Goal: Check status: Check status

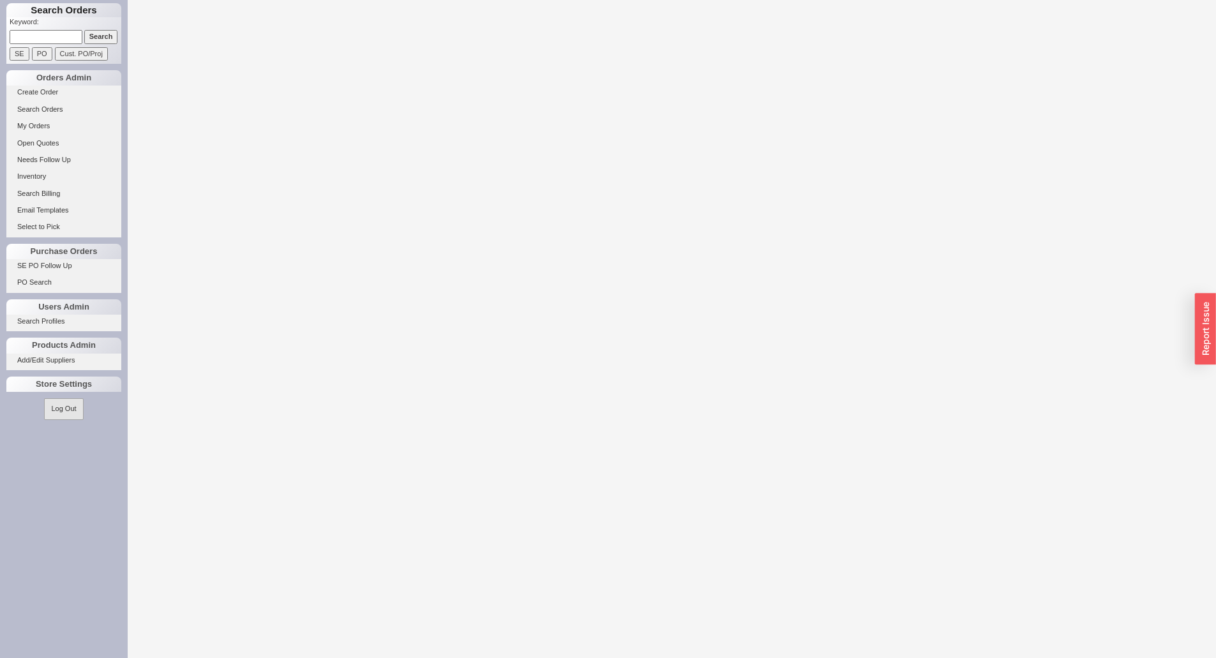
click at [67, 27] on p "Keyword:" at bounding box center [66, 23] width 112 height 13
click at [51, 46] on form "Keyword: Search SE PO Cust. PO/Proj" at bounding box center [66, 38] width 112 height 43
click at [52, 36] on input at bounding box center [46, 36] width 73 height 13
paste input "935050"
type input "935050"
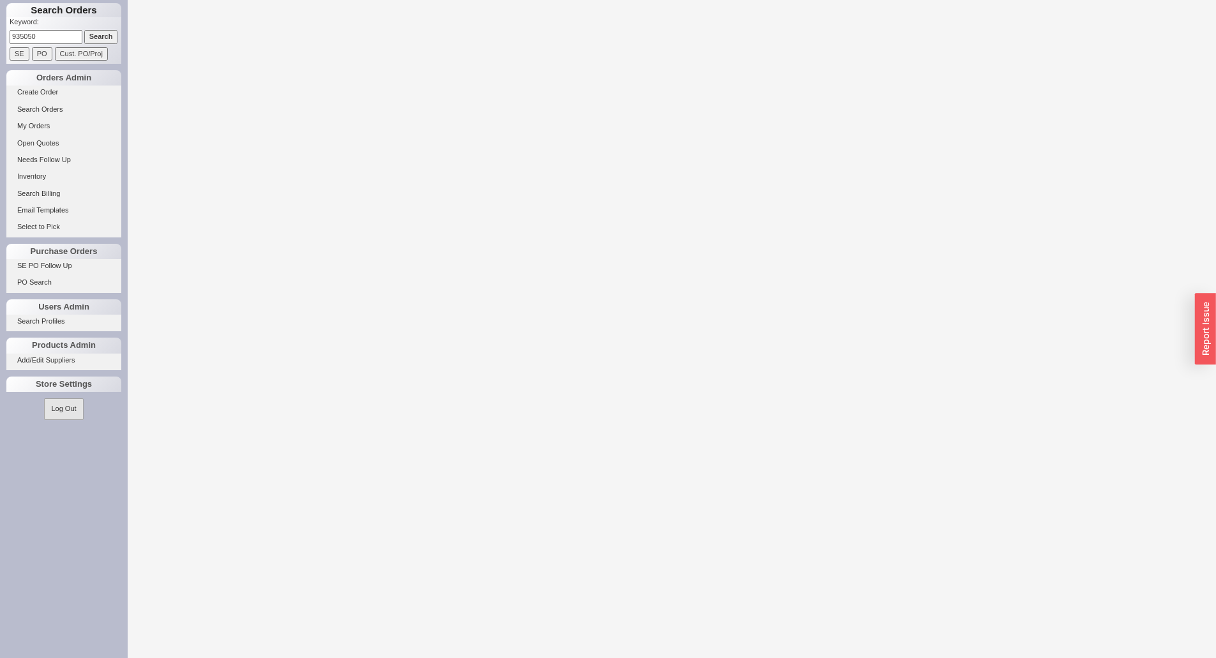
click at [84, 30] on input "Search" at bounding box center [101, 36] width 34 height 13
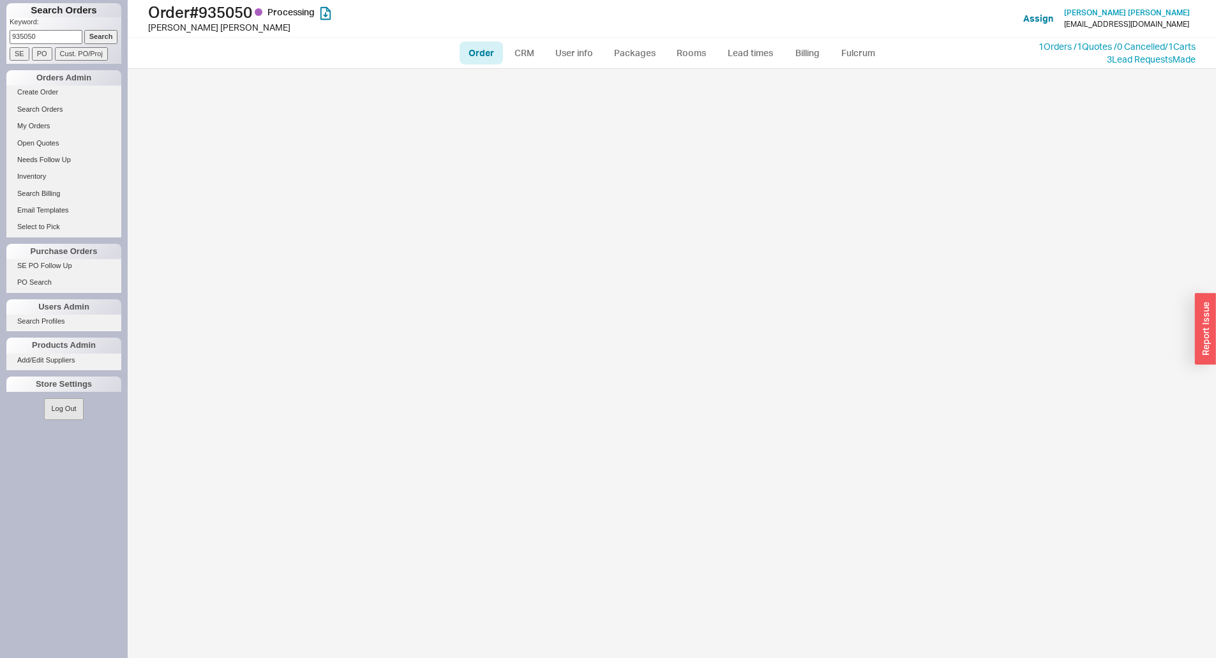
select select "LOW"
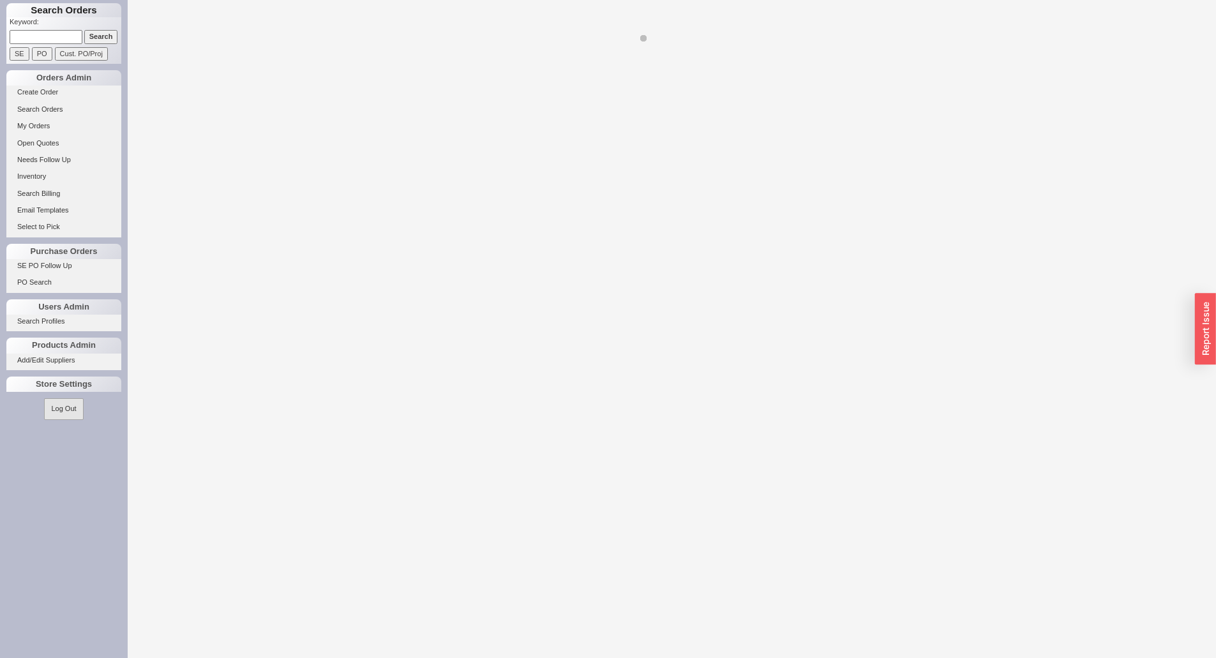
select select "LOW"
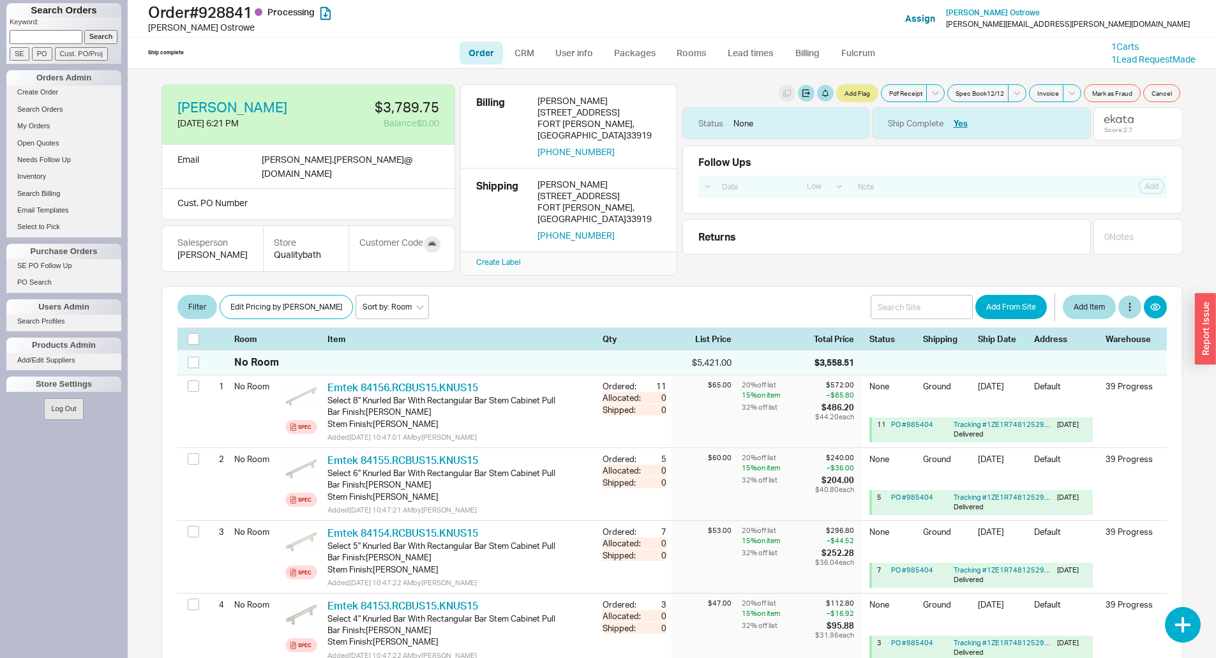
select select "LOW"
click at [619, 49] on link "Packages" at bounding box center [635, 52] width 60 height 23
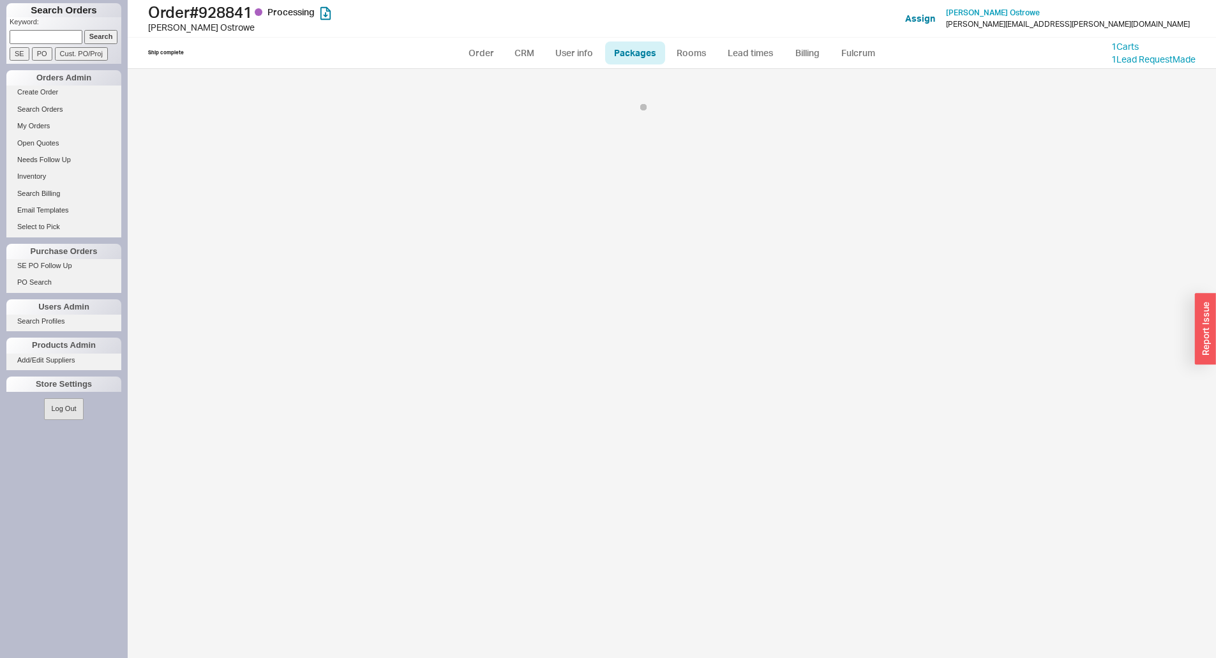
select select "1"
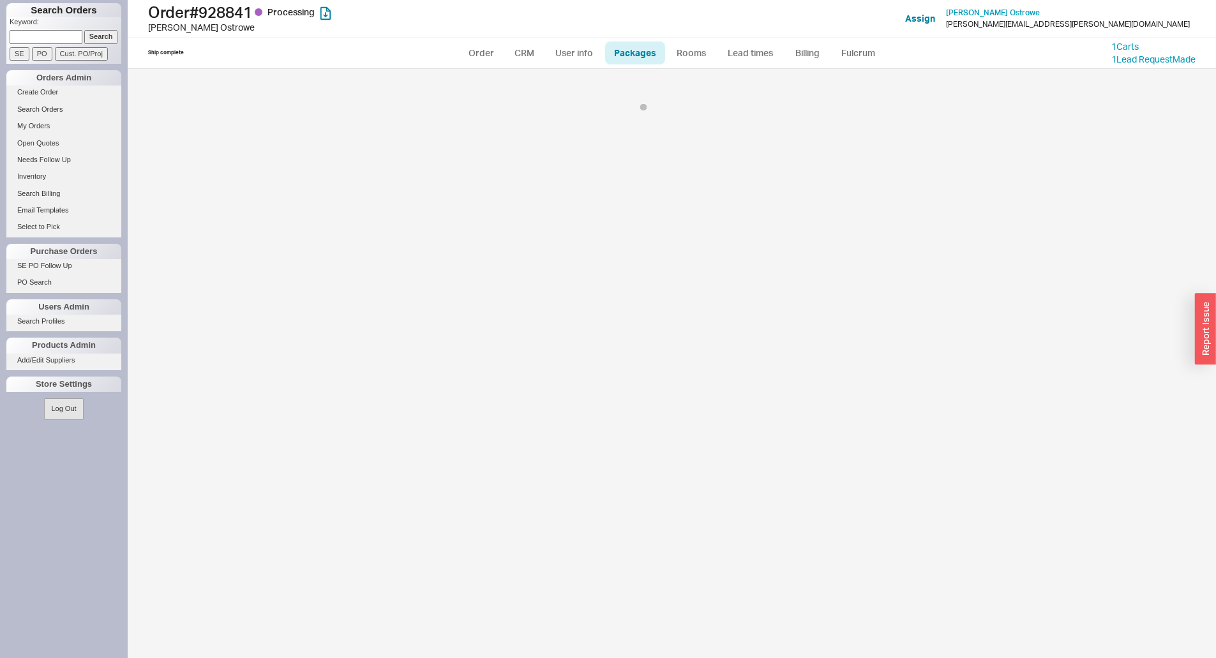
select select "1"
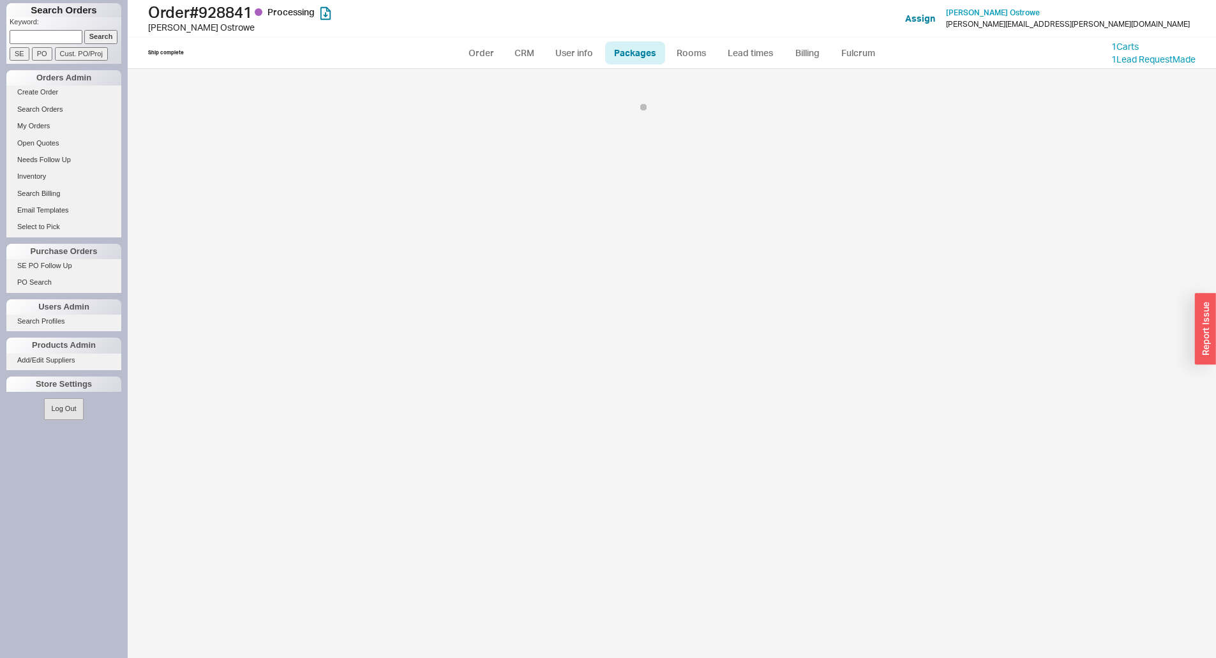
select select "1"
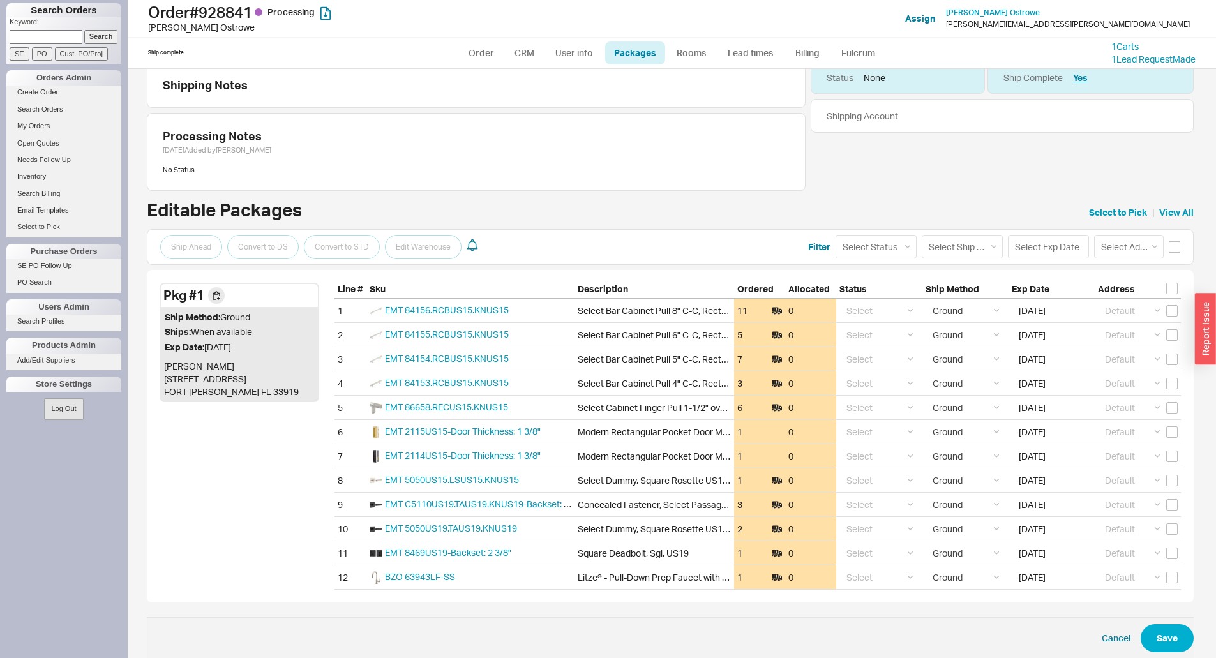
scroll to position [39, 0]
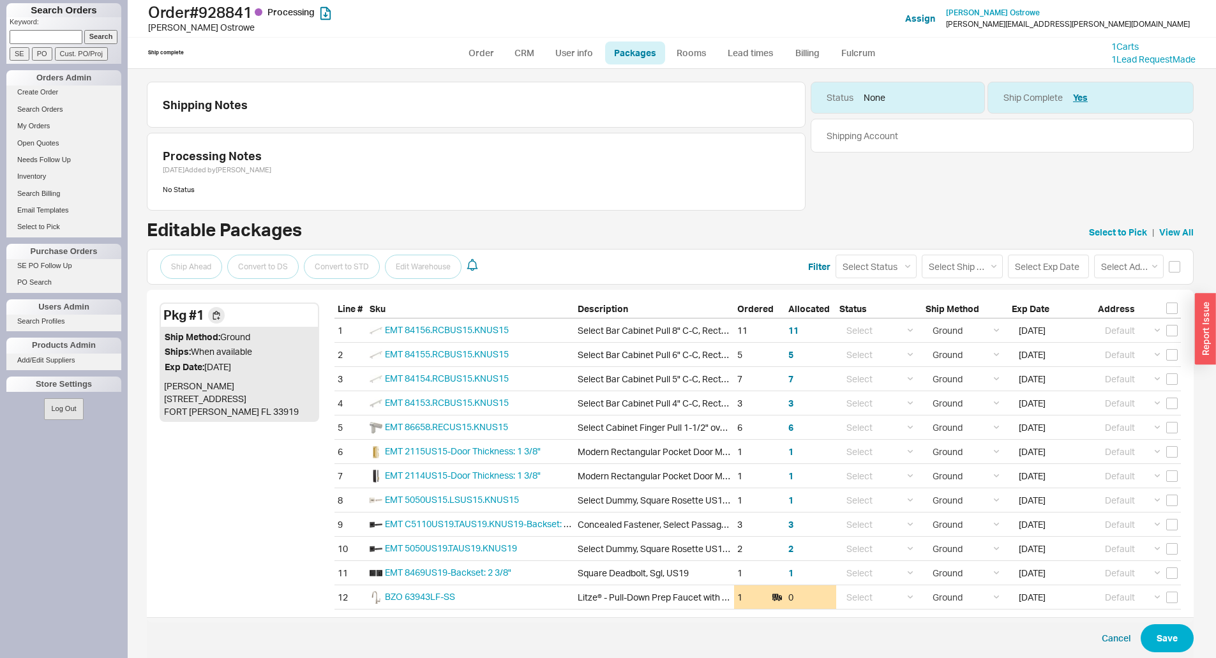
select select "1"
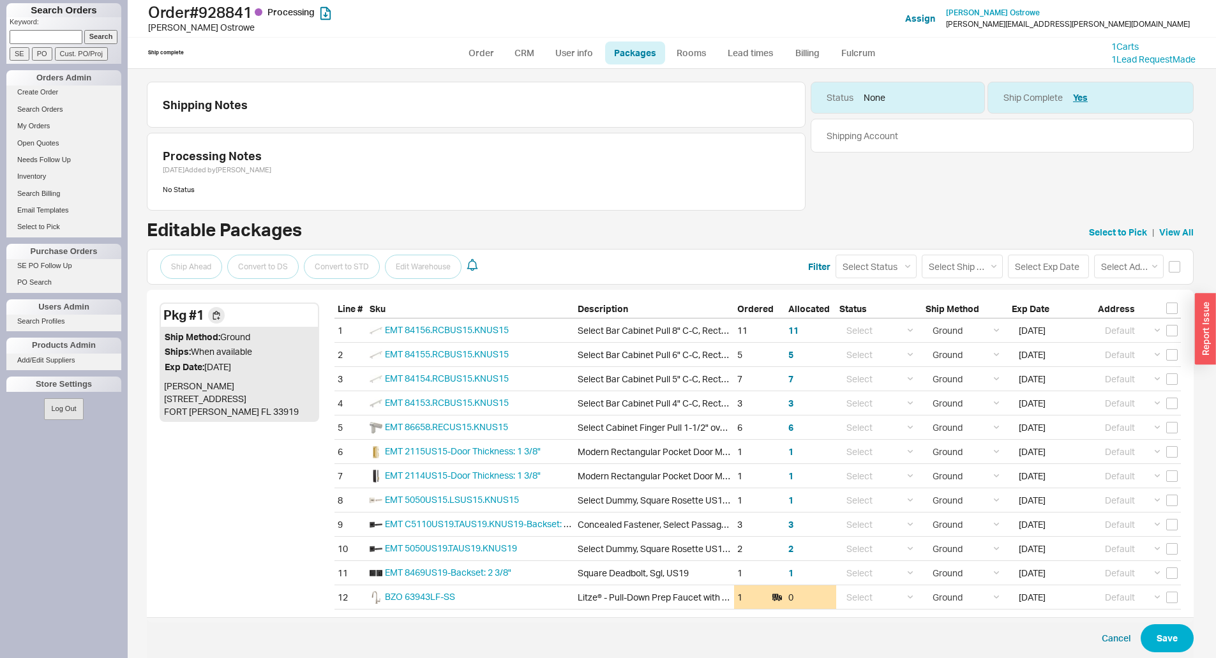
select select "1"
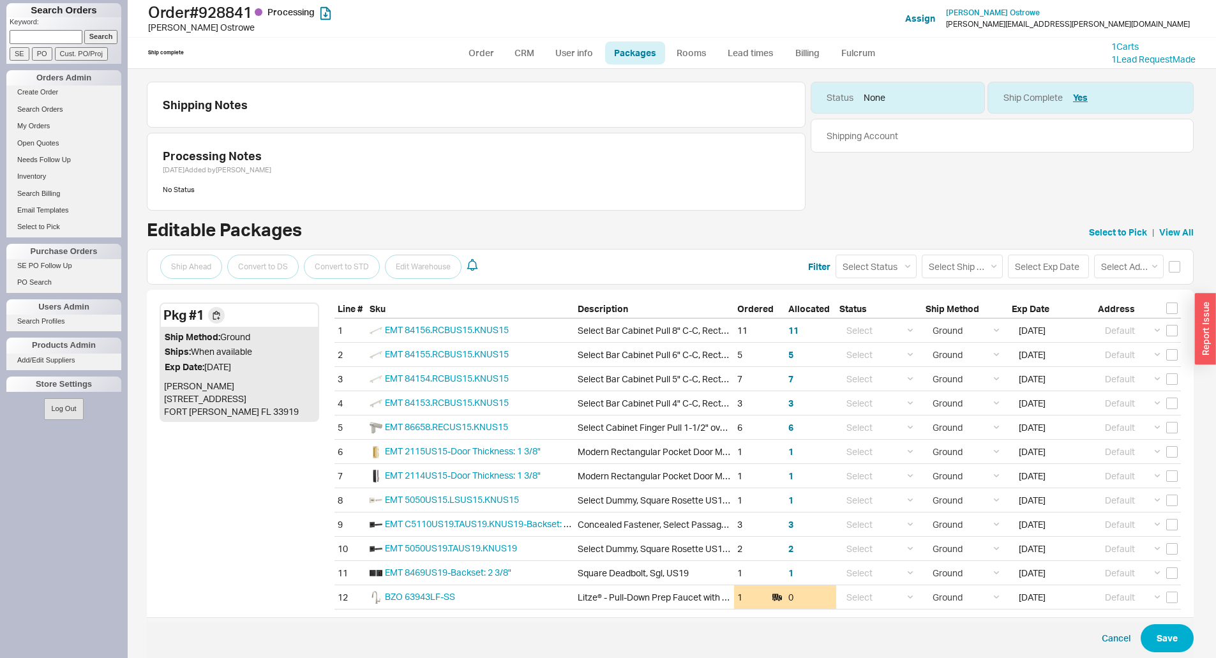
select select "1"
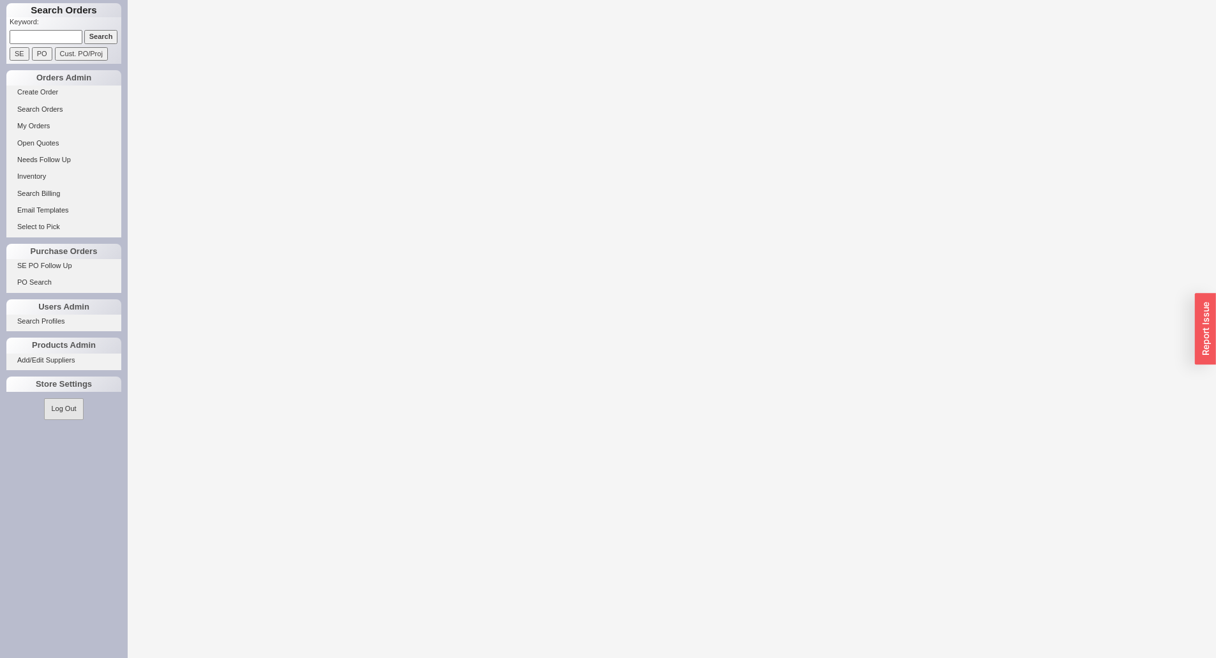
click at [68, 38] on input at bounding box center [46, 36] width 73 height 13
paste input "925008"
type input "925008"
click at [92, 33] on input "Search" at bounding box center [101, 36] width 34 height 13
select select "LOW"
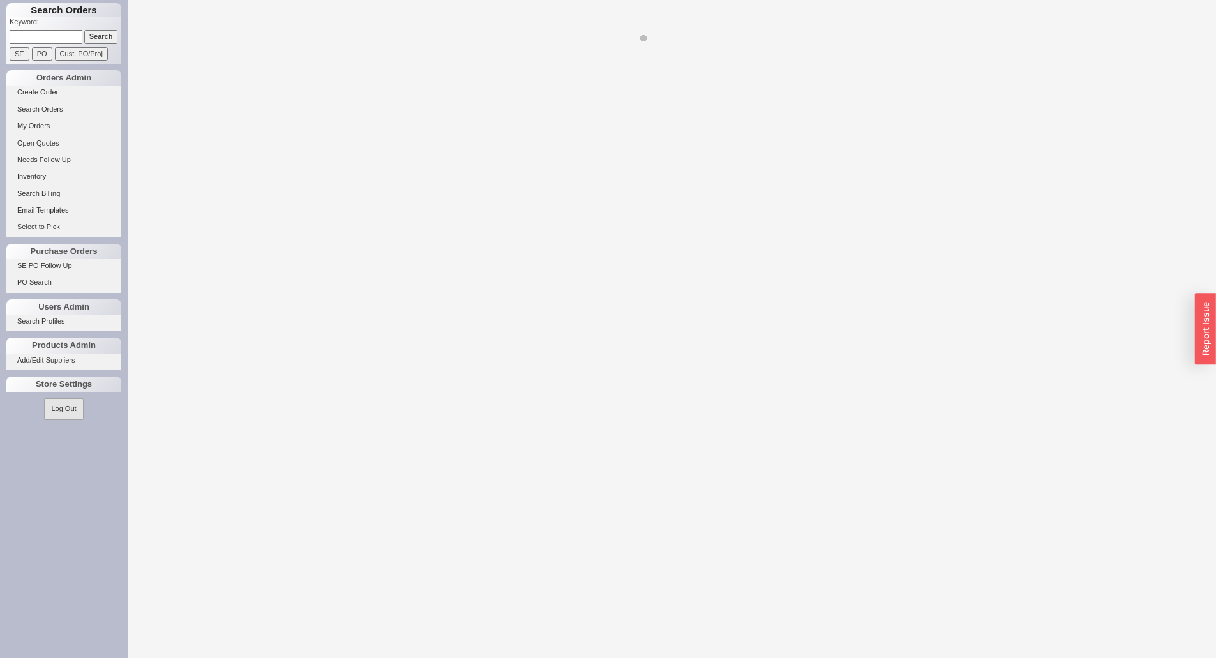
select select "LOW"
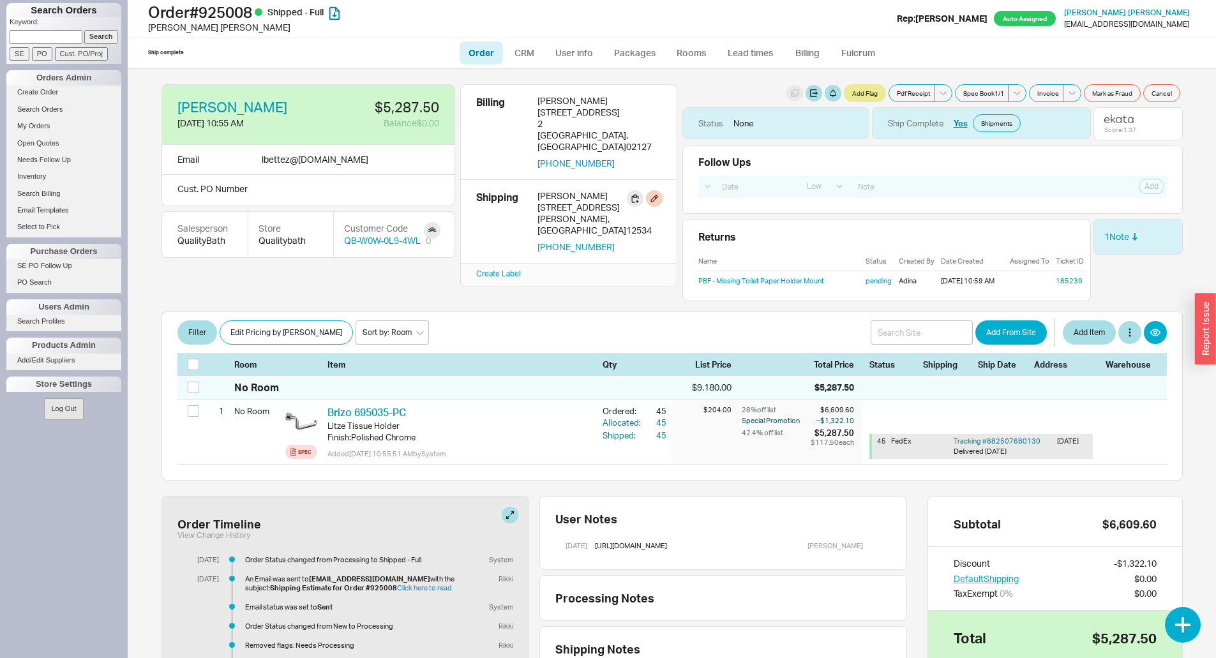
click at [599, 213] on div "Hudson , NY 12534" at bounding box center [599, 224] width 124 height 23
copy div "12534"
drag, startPoint x: 537, startPoint y: 193, endPoint x: 607, endPoint y: 197, distance: 70.4
click at [607, 213] on div "86 Worth Avenue" at bounding box center [599, 224] width 124 height 23
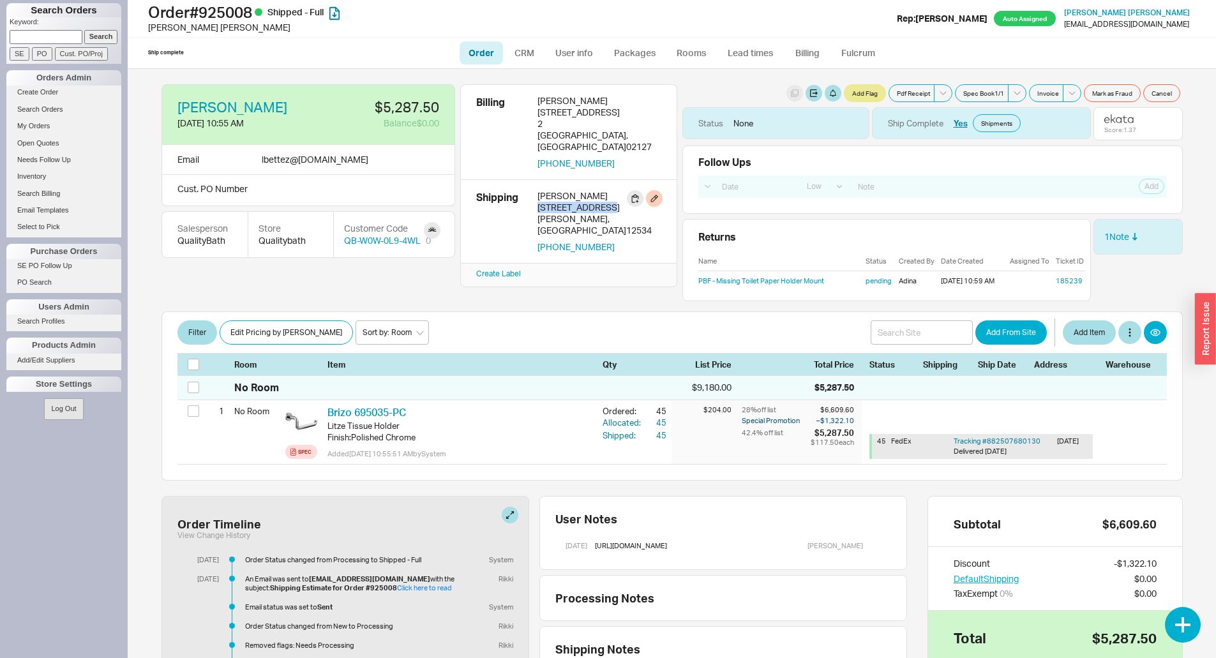
copy div "86 Worth Avenue"
click at [569, 190] on div "Liam Bettez" at bounding box center [599, 195] width 124 height 11
copy div "Liam Bettez"
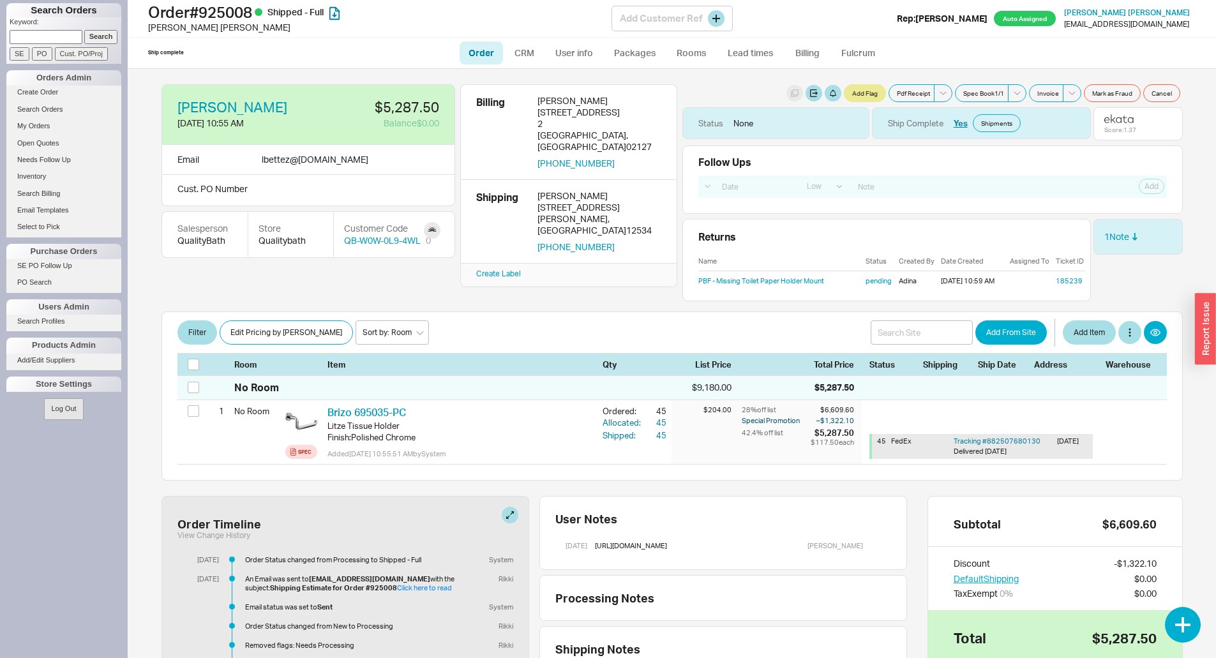
click at [223, 13] on h1 "Order # 925008 Shipped - Full" at bounding box center [379, 12] width 463 height 18
copy h1 "925008"
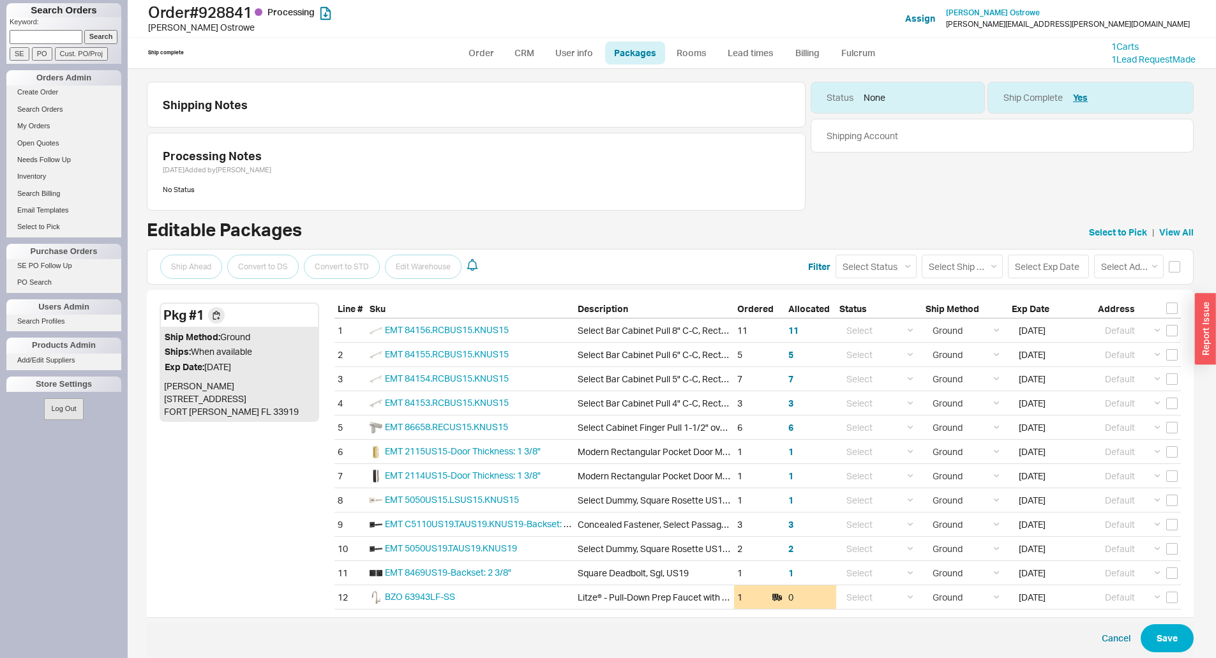
select select "1"
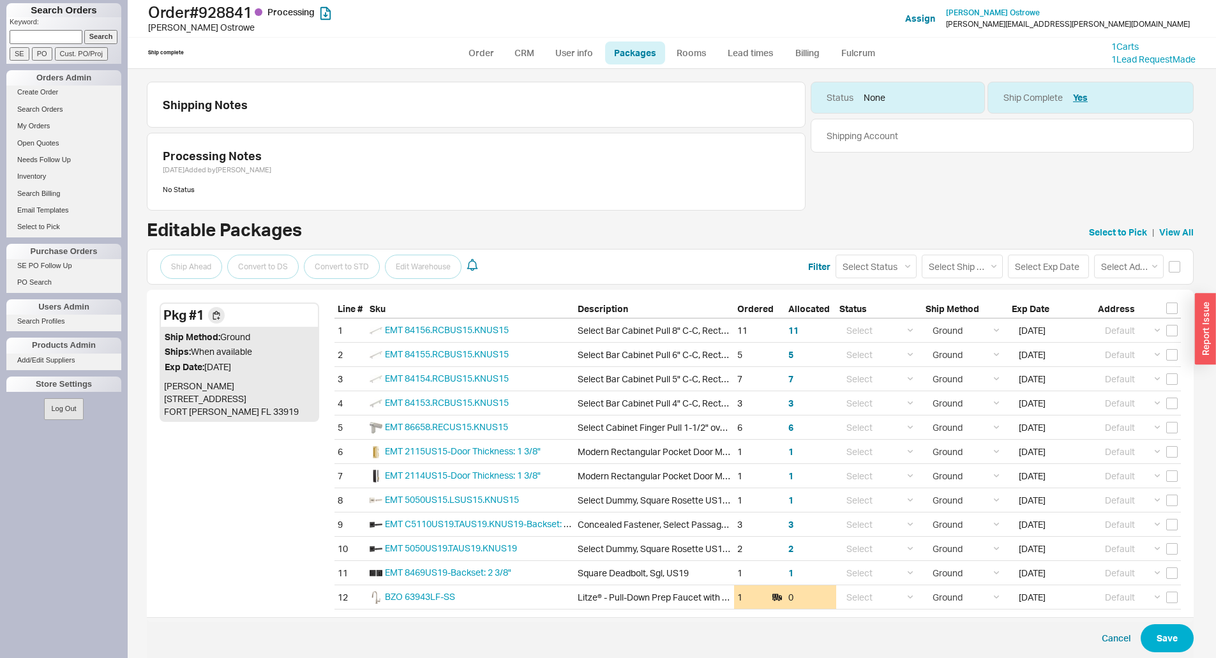
select select "1"
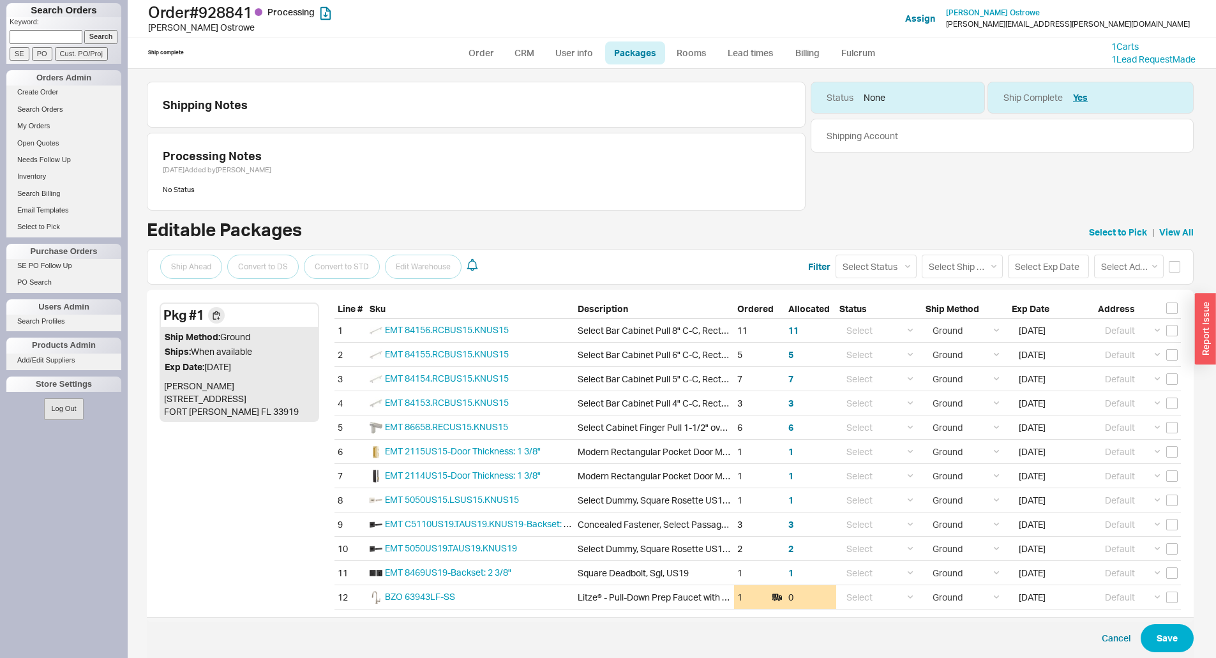
select select "1"
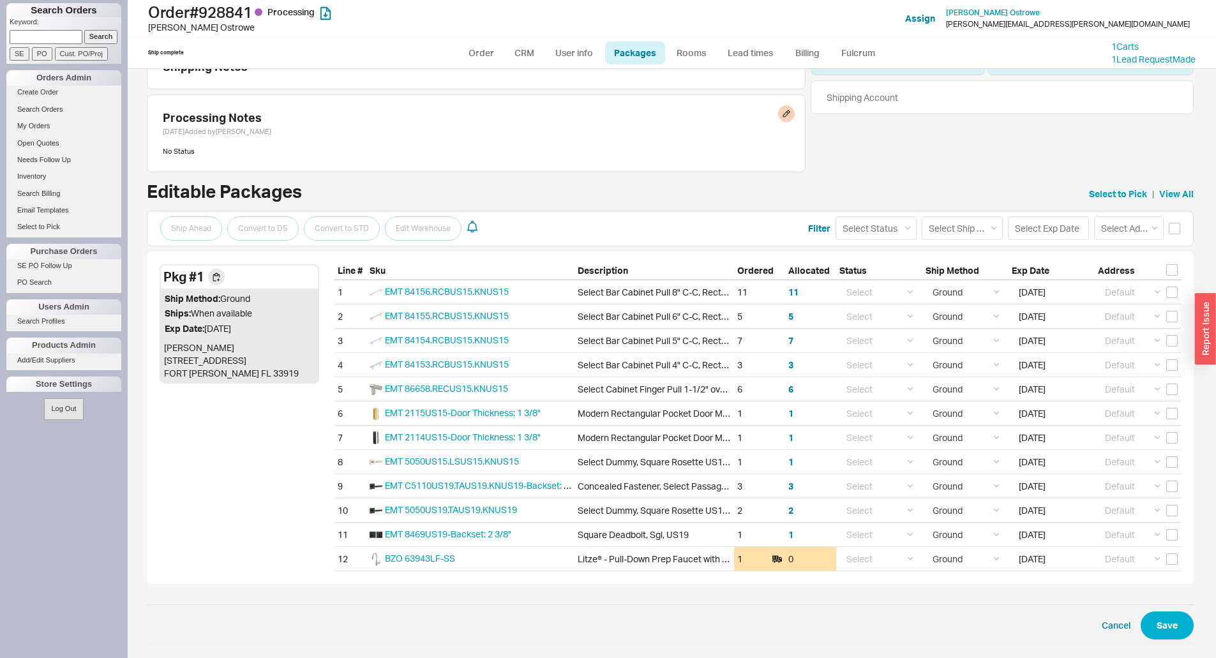
scroll to position [39, 0]
click at [425, 560] on span "BZO 63943LF-SS" at bounding box center [420, 557] width 70 height 11
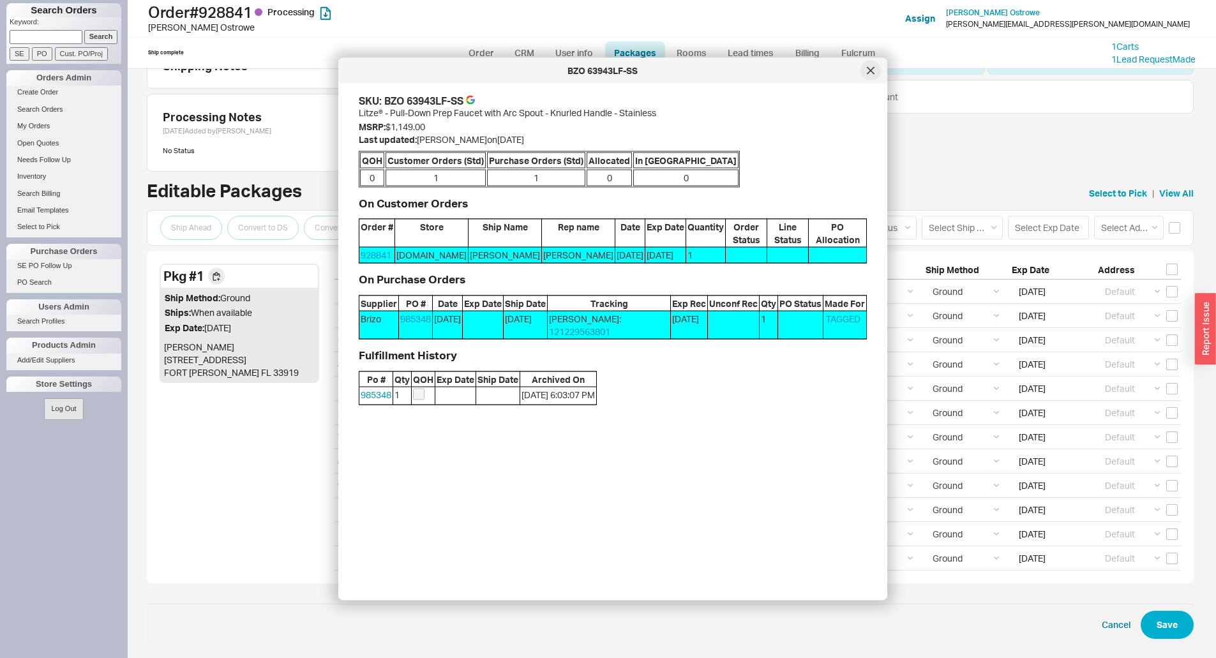
click at [869, 74] on icon at bounding box center [871, 71] width 8 height 8
